Goal: Connect with others: Connect with other users

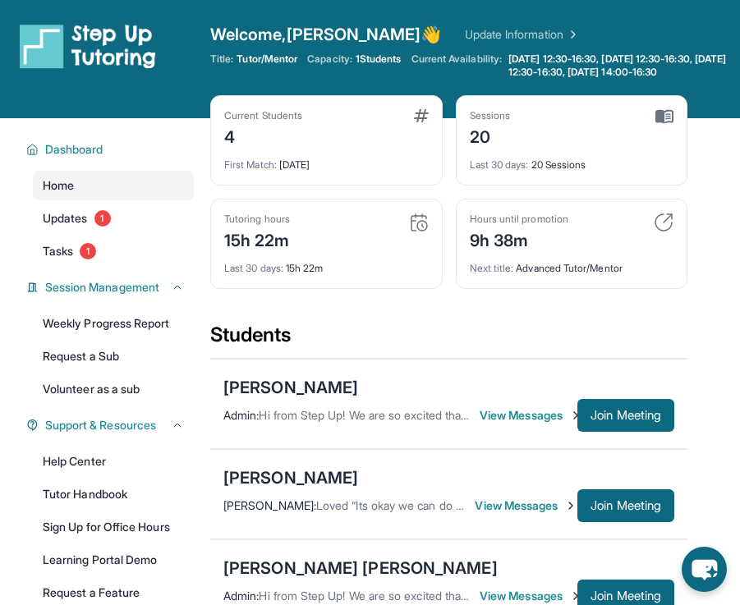
scroll to position [268, 0]
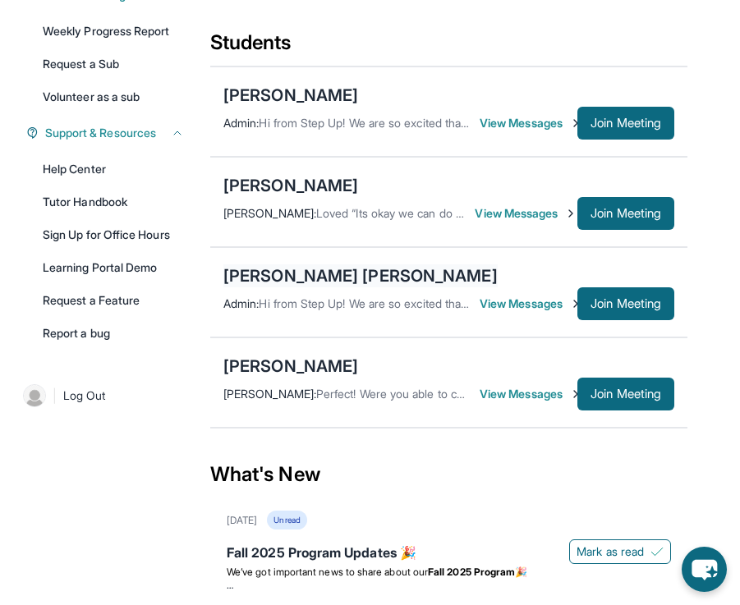
click at [280, 287] on div "[PERSON_NAME] [PERSON_NAME]" at bounding box center [360, 275] width 274 height 23
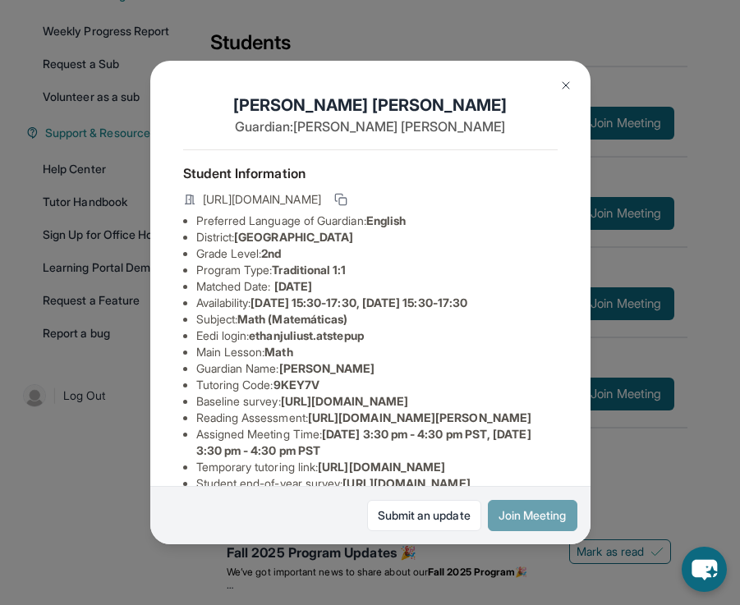
click at [501, 518] on button "Join Meeting" at bounding box center [532, 515] width 89 height 31
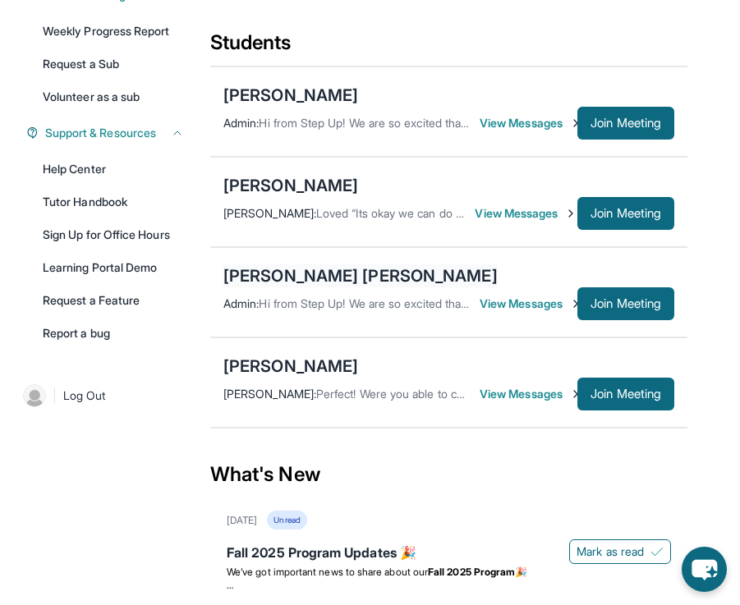
click at [279, 287] on div "[PERSON_NAME] [PERSON_NAME]" at bounding box center [360, 275] width 274 height 23
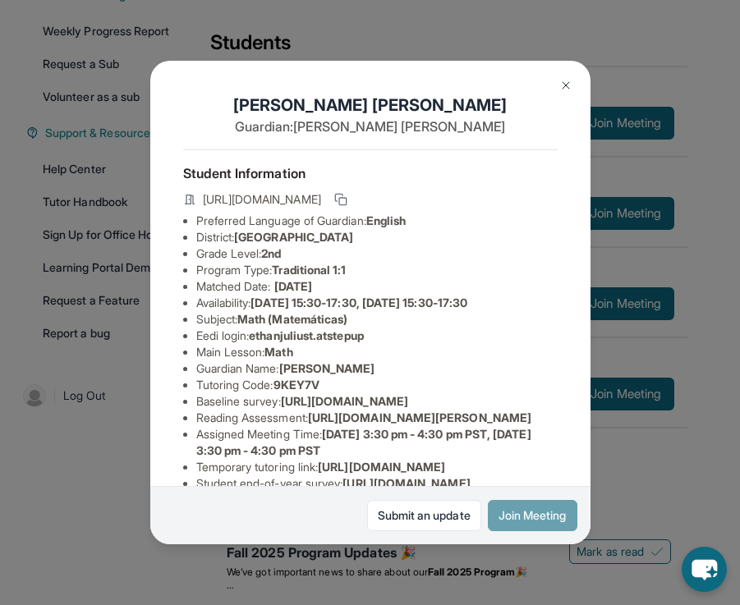
click at [525, 525] on button "Join Meeting" at bounding box center [532, 515] width 89 height 31
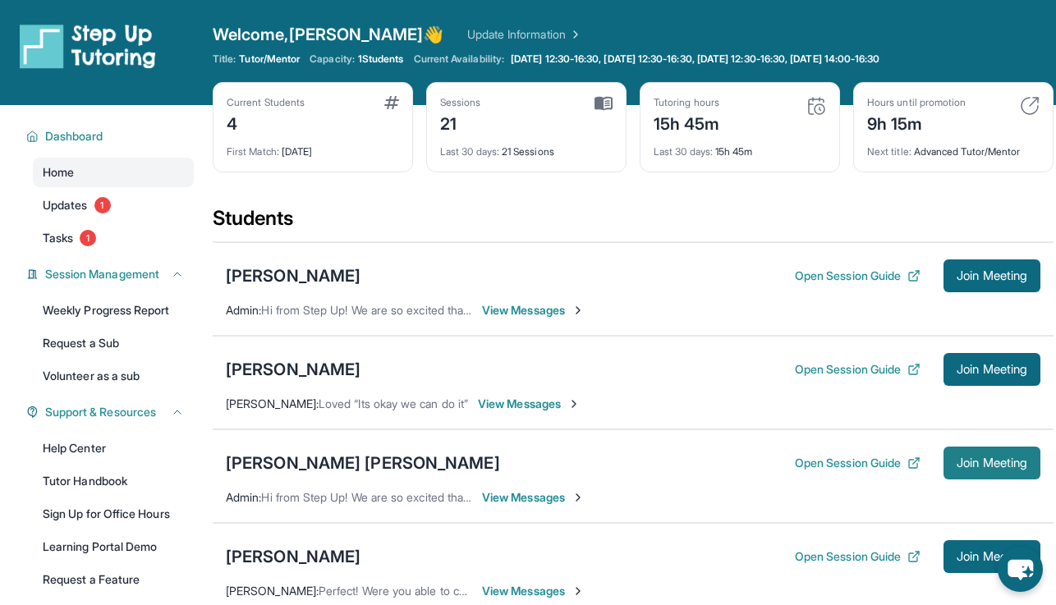
click at [958, 468] on span "Join Meeting" at bounding box center [991, 463] width 71 height 10
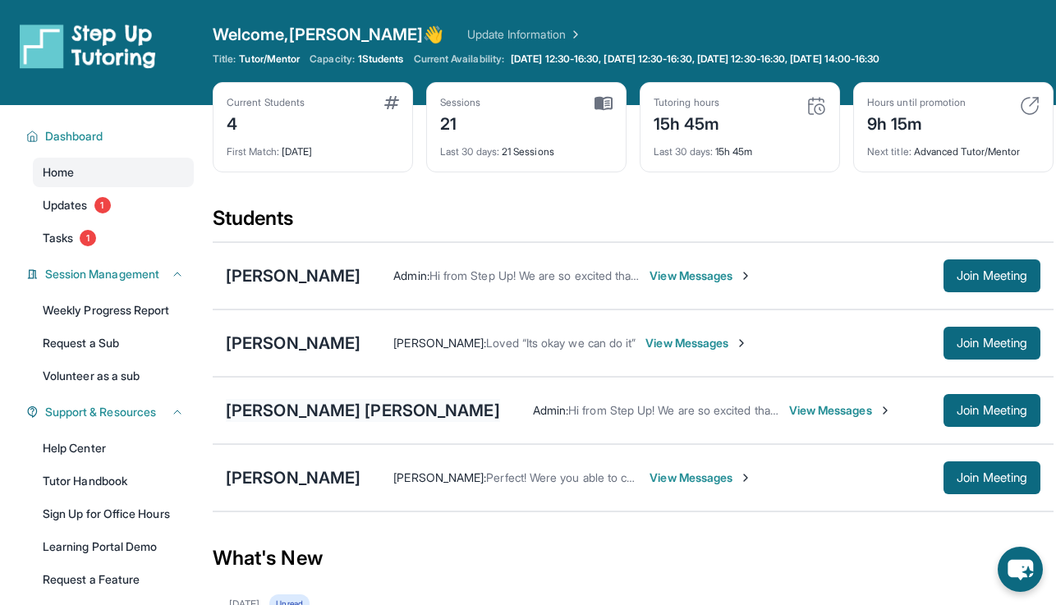
click at [276, 410] on div "[PERSON_NAME] [PERSON_NAME]" at bounding box center [363, 410] width 274 height 23
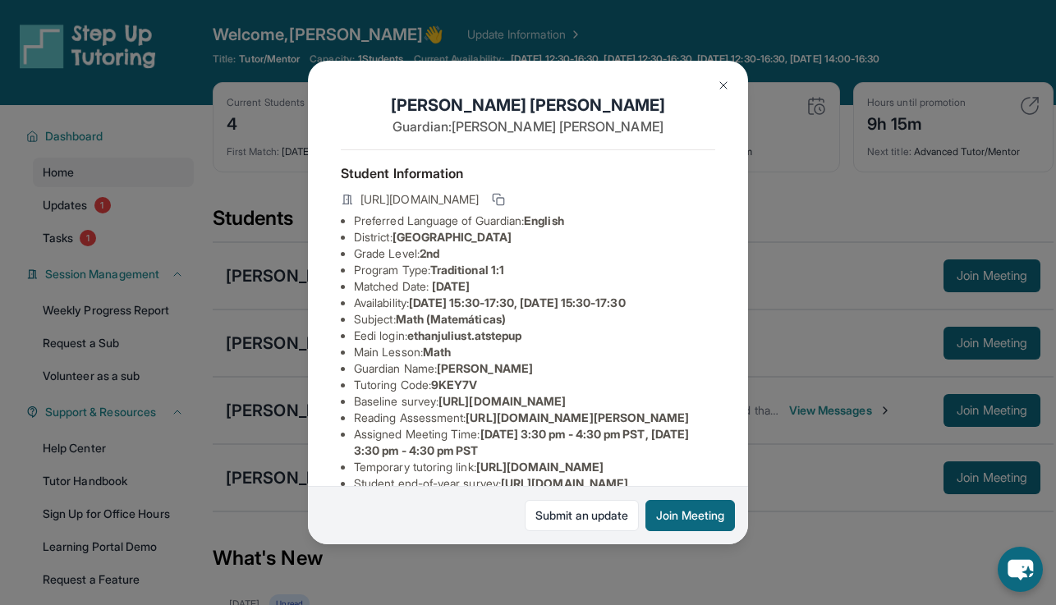
click at [720, 83] on img at bounding box center [723, 85] width 13 height 13
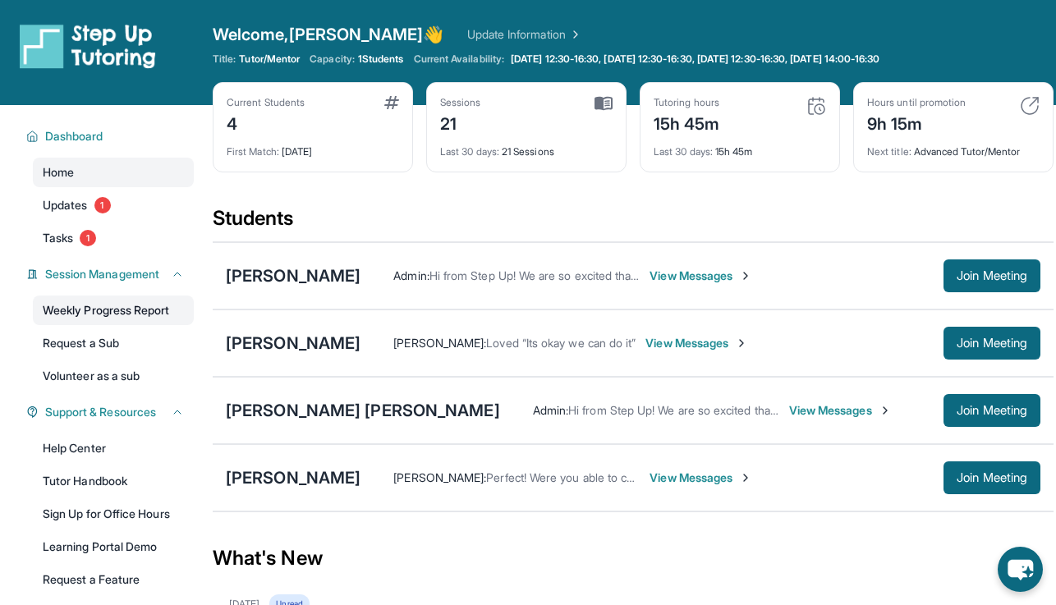
click at [101, 303] on link "Weekly Progress Report" at bounding box center [113, 311] width 161 height 30
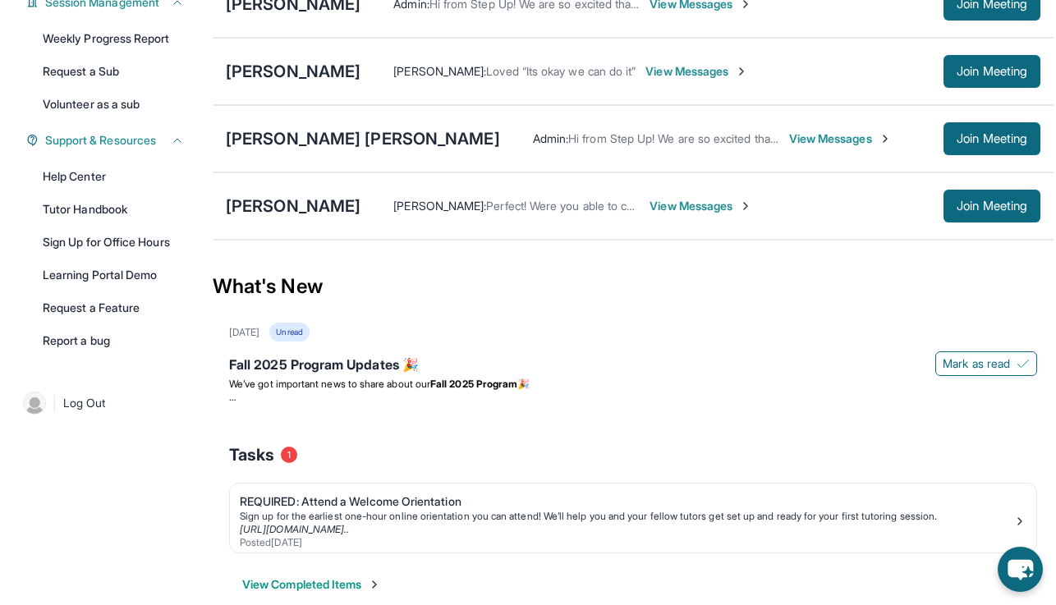
scroll to position [299, 0]
